Goal: Task Accomplishment & Management: Manage account settings

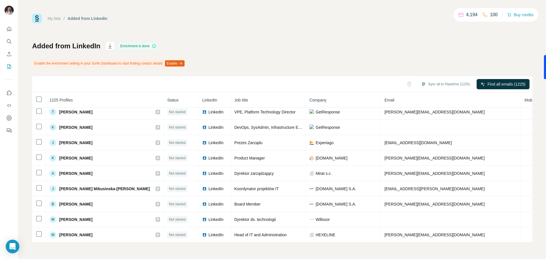
scroll to position [329, 0]
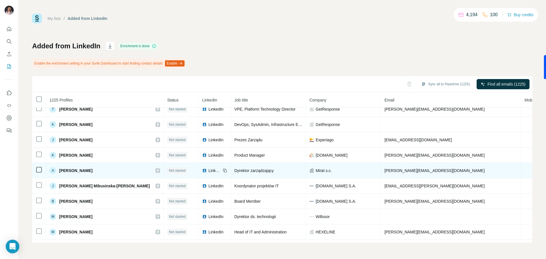
click at [91, 171] on span "[PERSON_NAME]" at bounding box center [75, 171] width 33 height 6
click at [35, 171] on td at bounding box center [39, 170] width 14 height 15
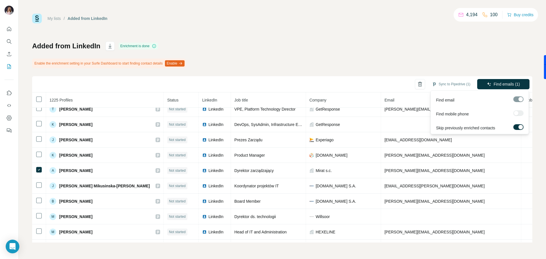
click at [517, 113] on div at bounding box center [519, 113] width 10 height 6
click at [441, 111] on span "Find mobile phone" at bounding box center [452, 114] width 33 height 6
click at [467, 15] on p "4,194" at bounding box center [471, 14] width 11 height 7
click at [517, 16] on button "Buy credits" at bounding box center [520, 15] width 26 height 8
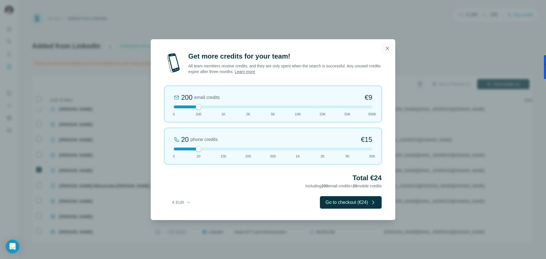
click at [388, 48] on icon "button" at bounding box center [387, 48] width 3 height 3
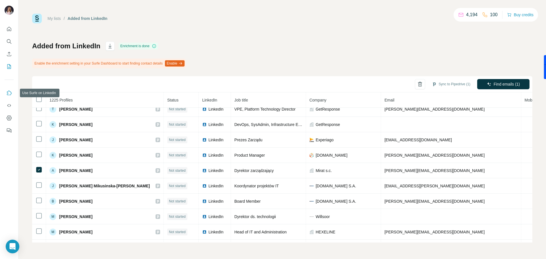
click at [10, 91] on icon "Use Surfe on LinkedIn" at bounding box center [9, 93] width 6 height 6
click at [8, 119] on icon "Dashboard" at bounding box center [9, 118] width 6 height 6
click at [11, 122] on button "Dashboard" at bounding box center [9, 118] width 9 height 10
